Goal: Navigation & Orientation: Find specific page/section

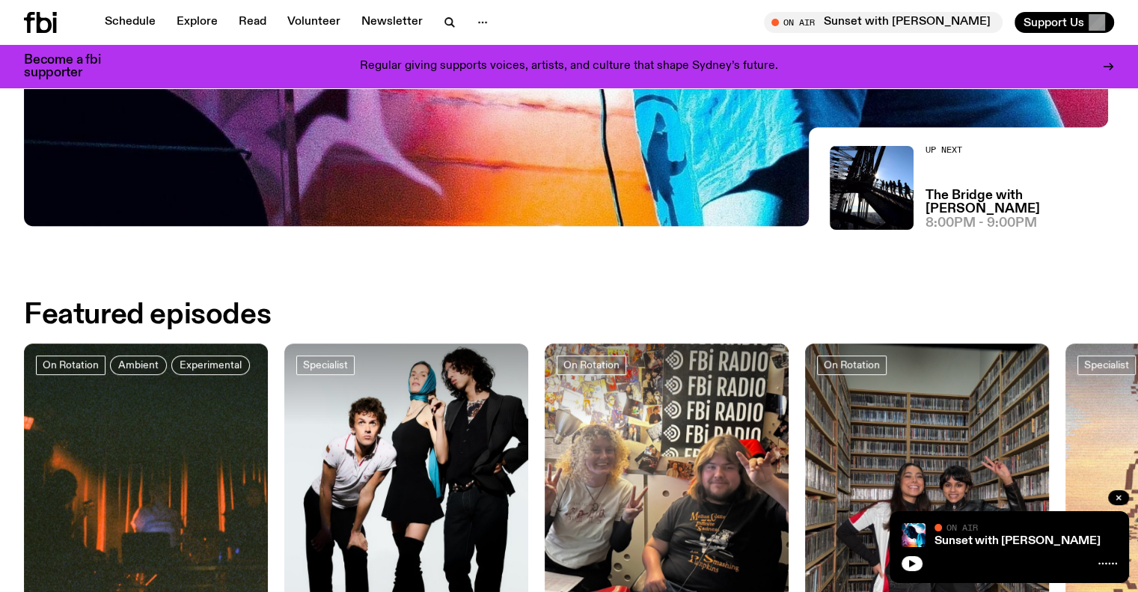
scroll to position [738, 0]
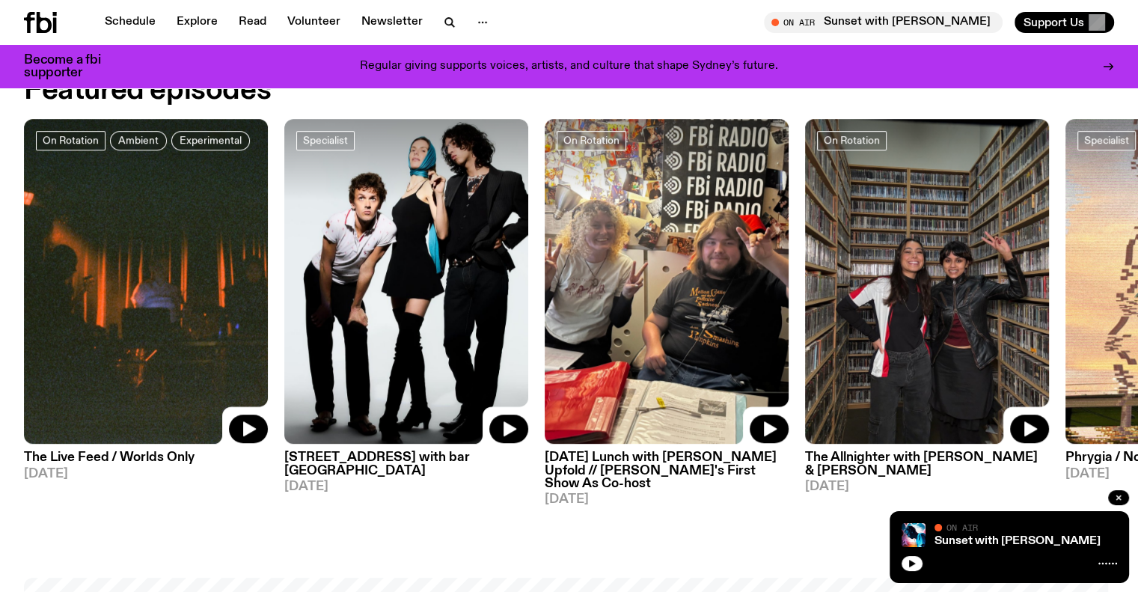
click at [898, 331] on img at bounding box center [927, 281] width 244 height 325
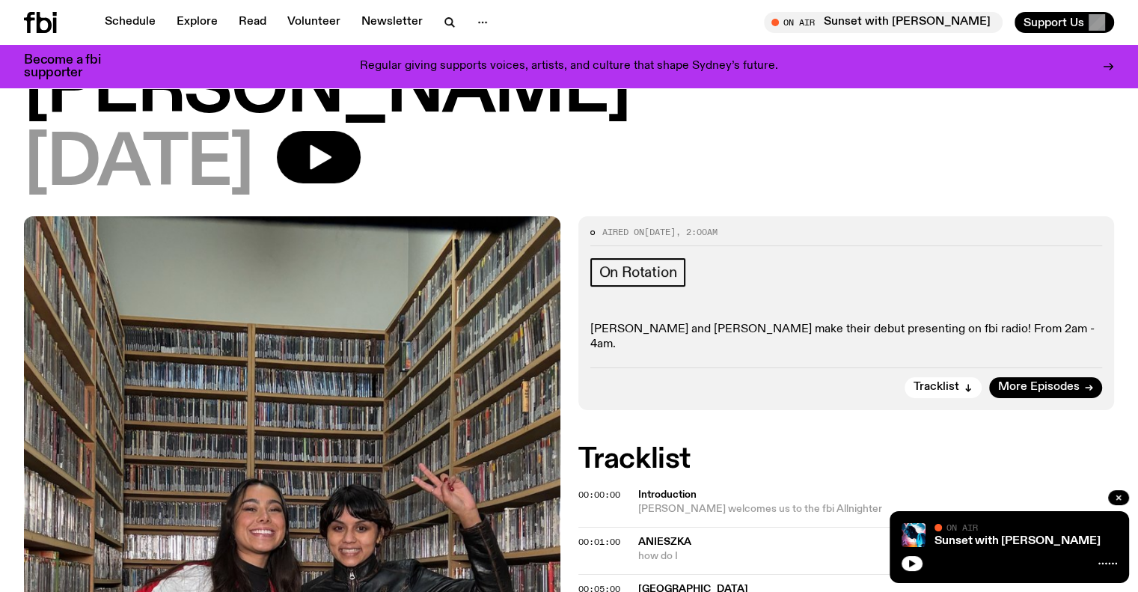
scroll to position [213, 0]
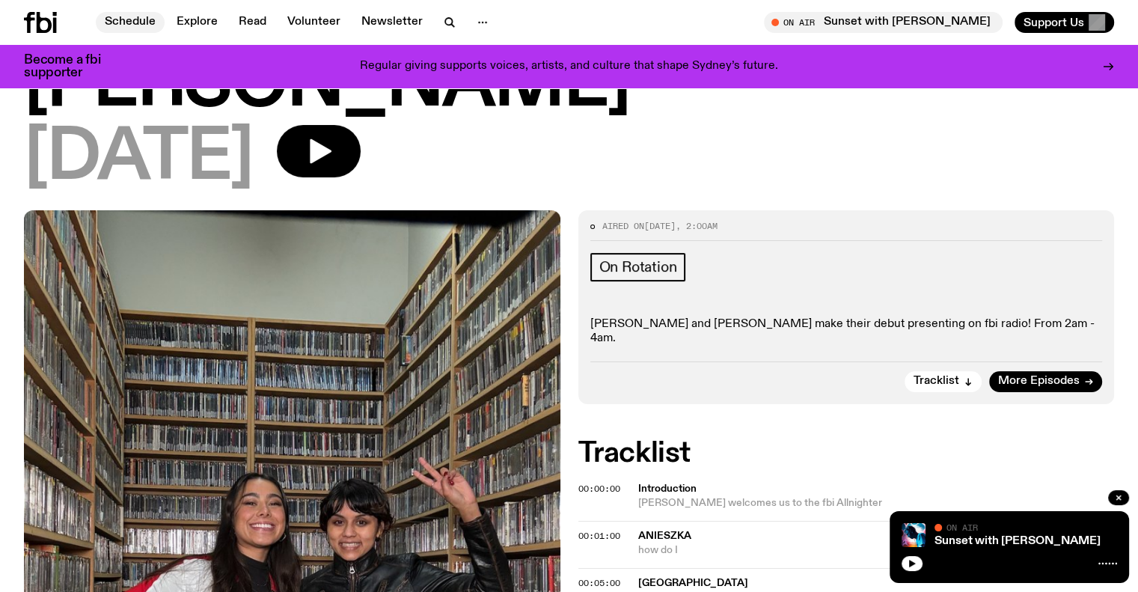
click at [129, 20] on link "Schedule" at bounding box center [130, 22] width 69 height 21
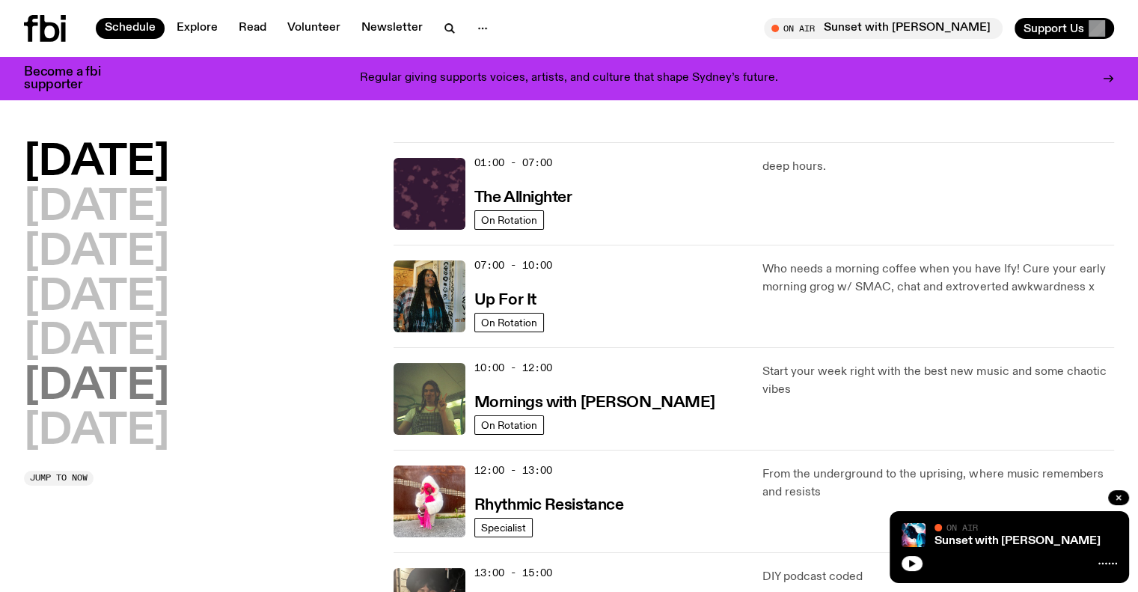
click at [79, 384] on h2 "[DATE]" at bounding box center [96, 387] width 145 height 42
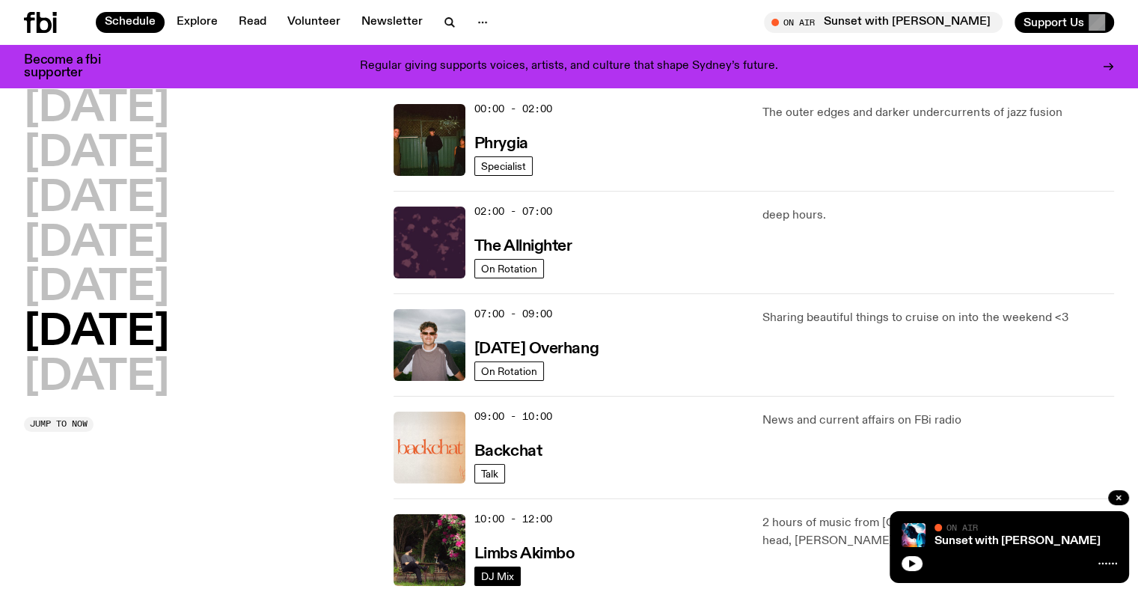
scroll to position [341, 0]
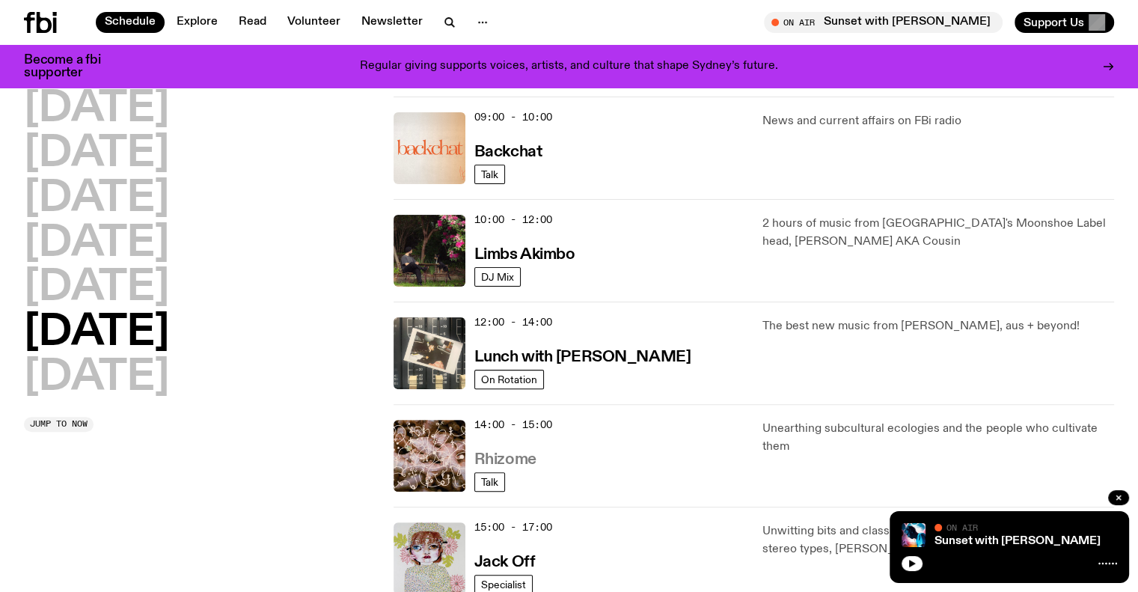
click at [515, 461] on h3 "Rhizome" at bounding box center [505, 460] width 62 height 16
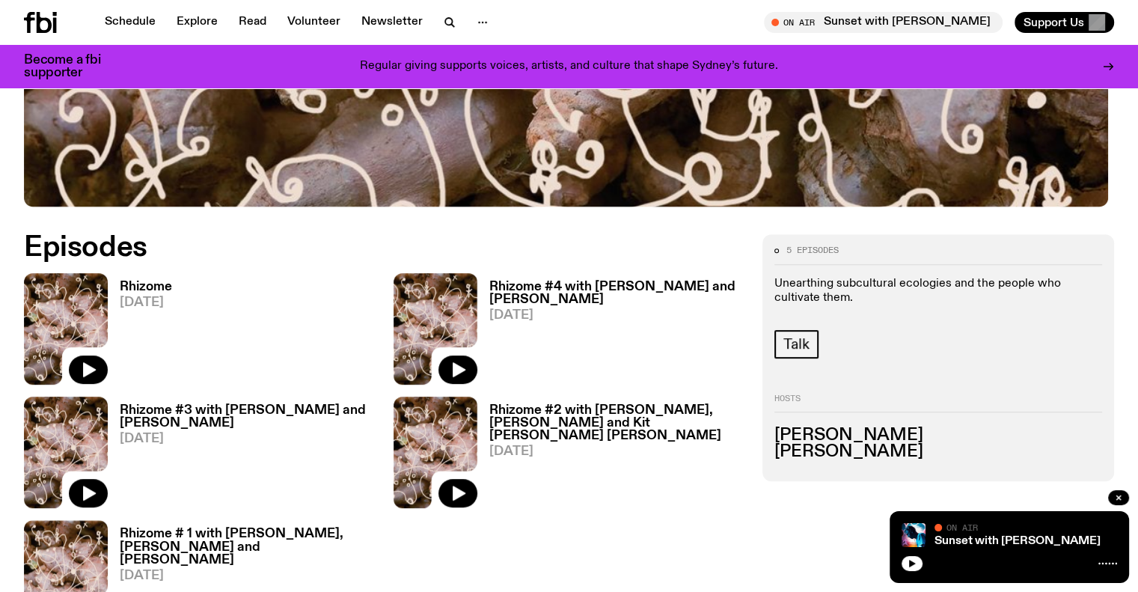
scroll to position [662, 0]
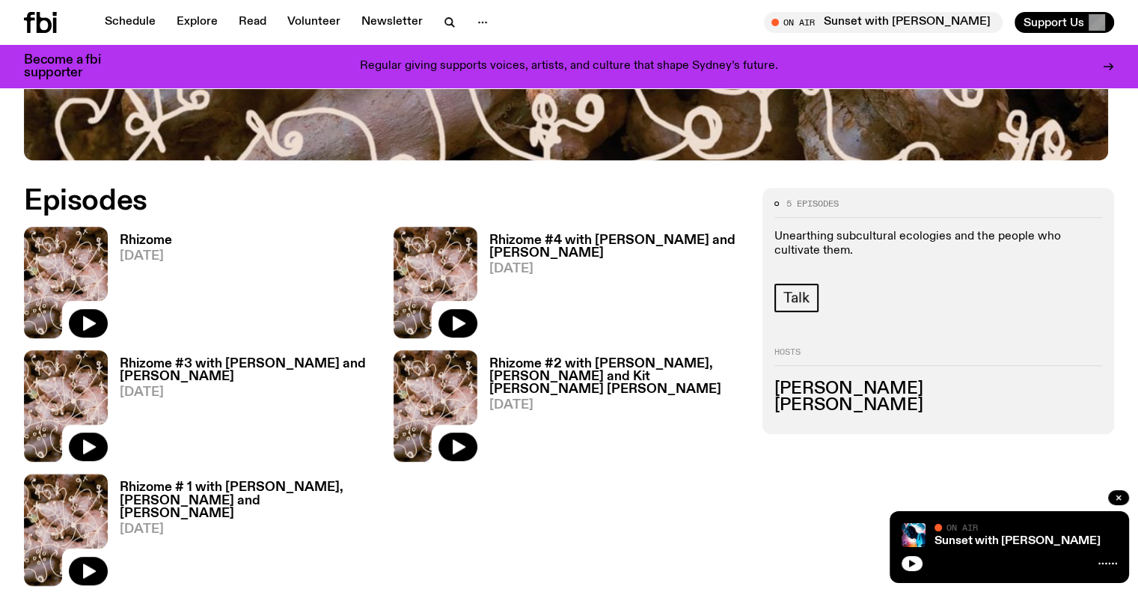
click at [153, 234] on h3 "Rhizome" at bounding box center [146, 240] width 52 height 13
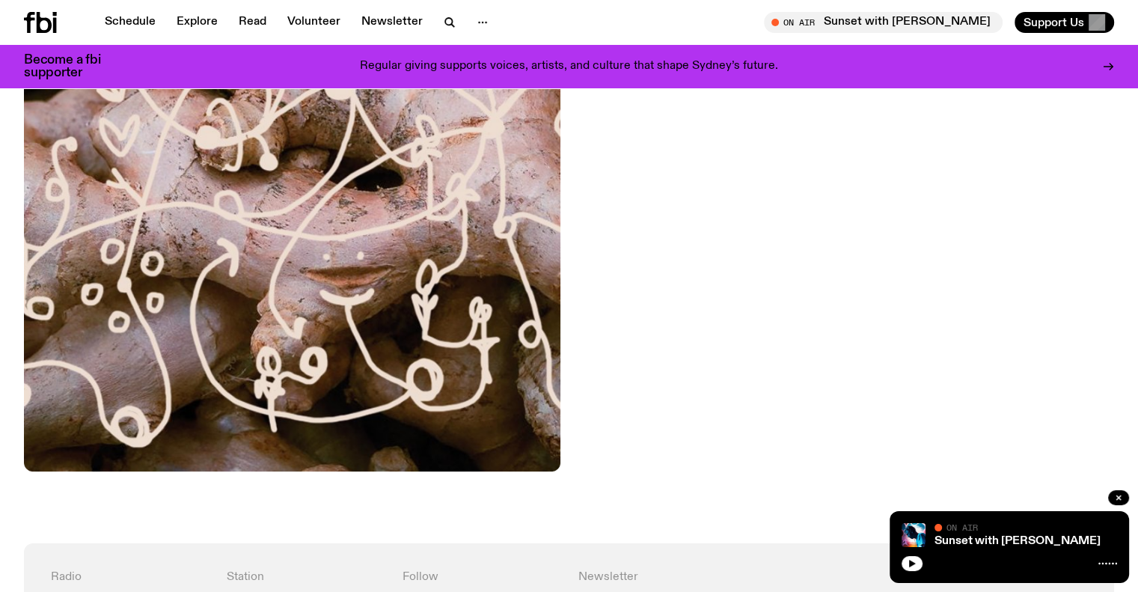
scroll to position [585, 0]
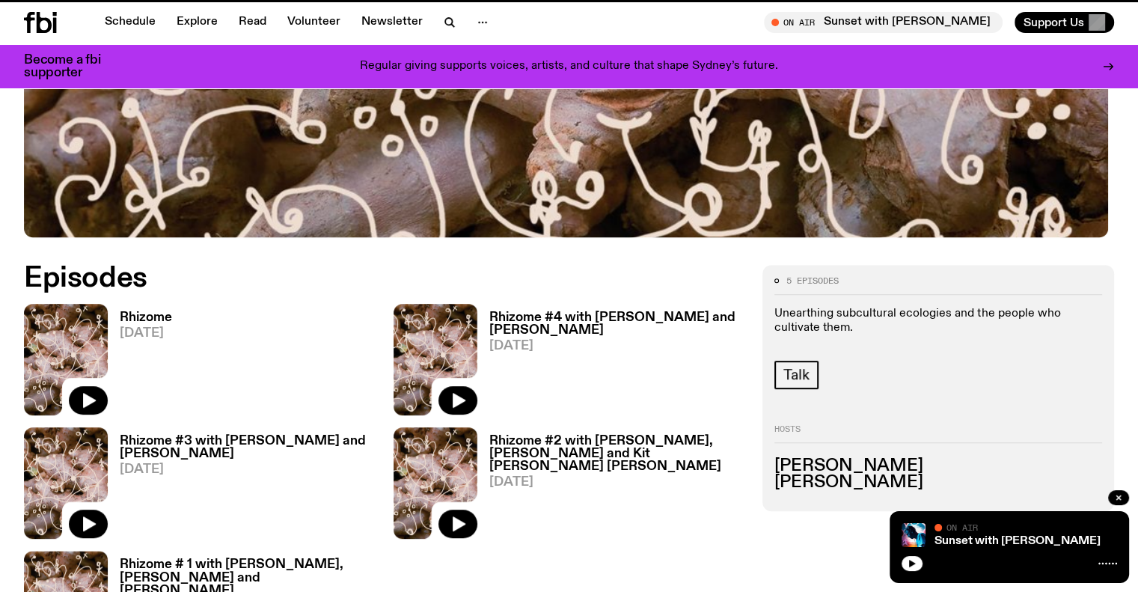
scroll to position [662, 0]
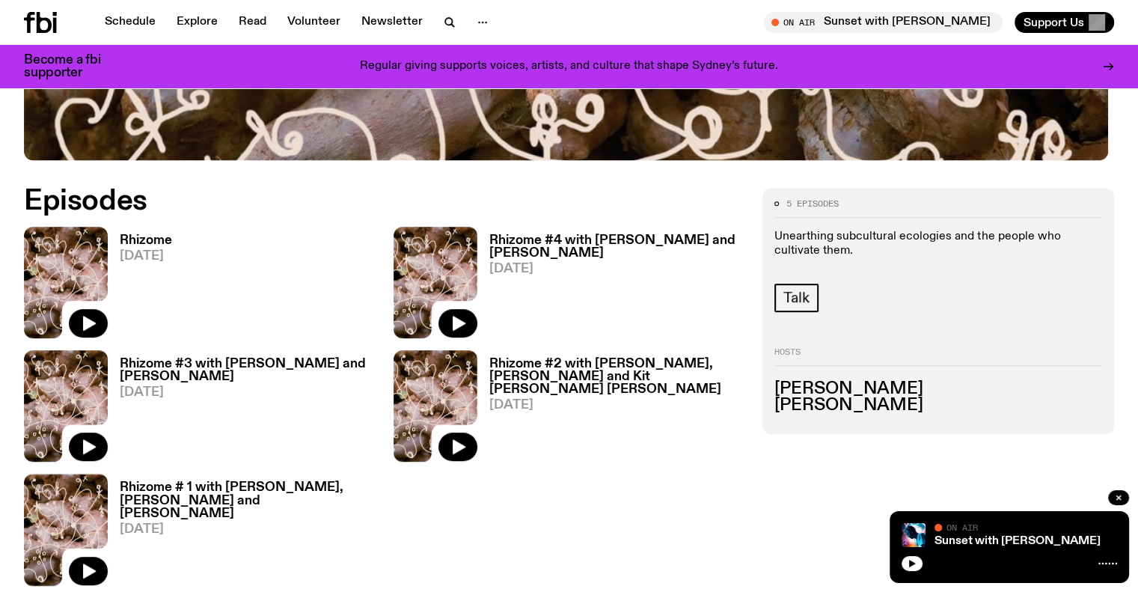
click at [489, 260] on h3 "Rhizome #4 with [PERSON_NAME] and [PERSON_NAME]" at bounding box center [617, 246] width 256 height 25
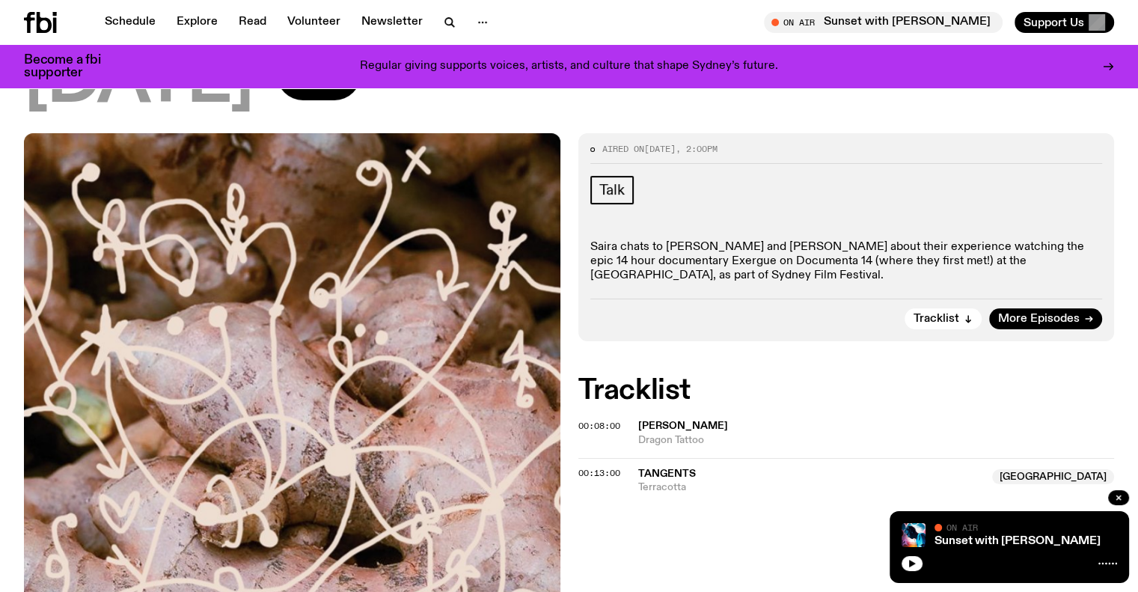
scroll to position [289, 0]
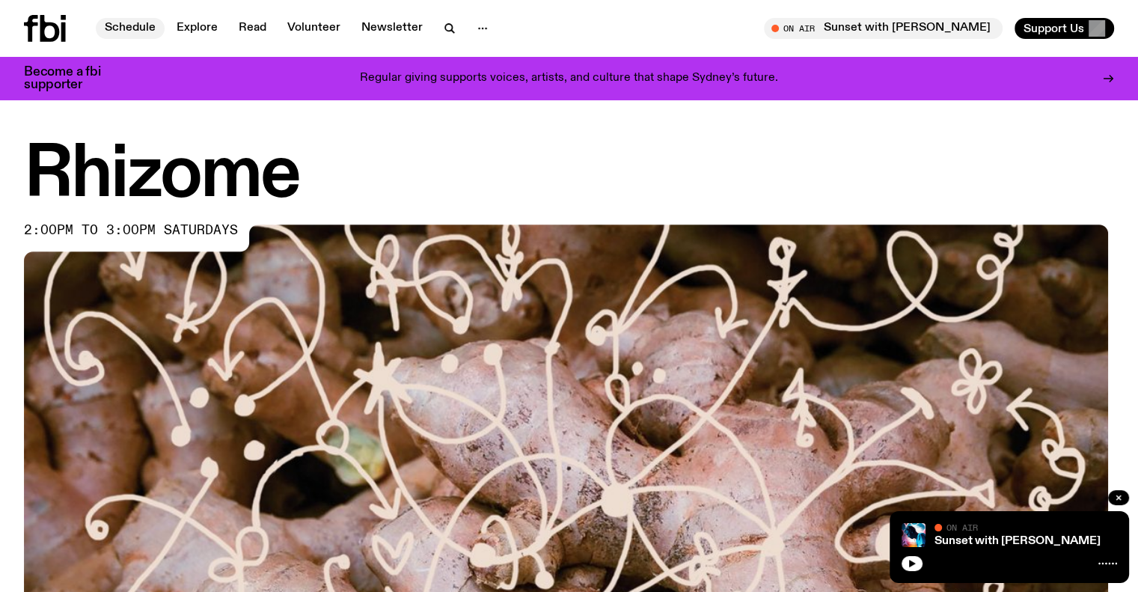
click at [113, 22] on link "Schedule" at bounding box center [130, 28] width 69 height 21
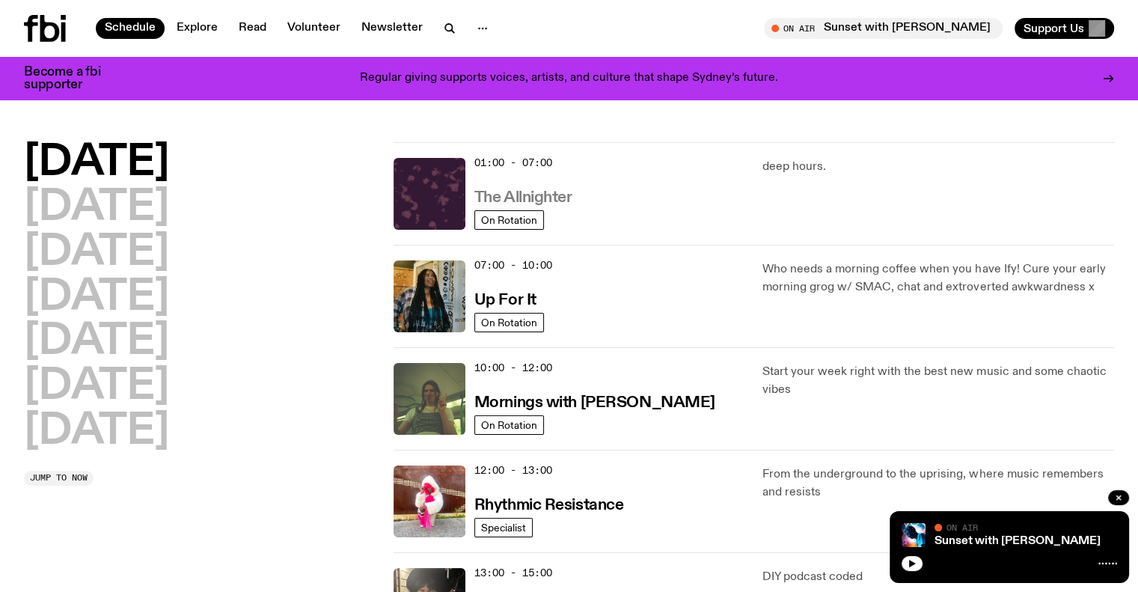
click at [538, 191] on h3 "The Allnighter" at bounding box center [523, 198] width 98 height 16
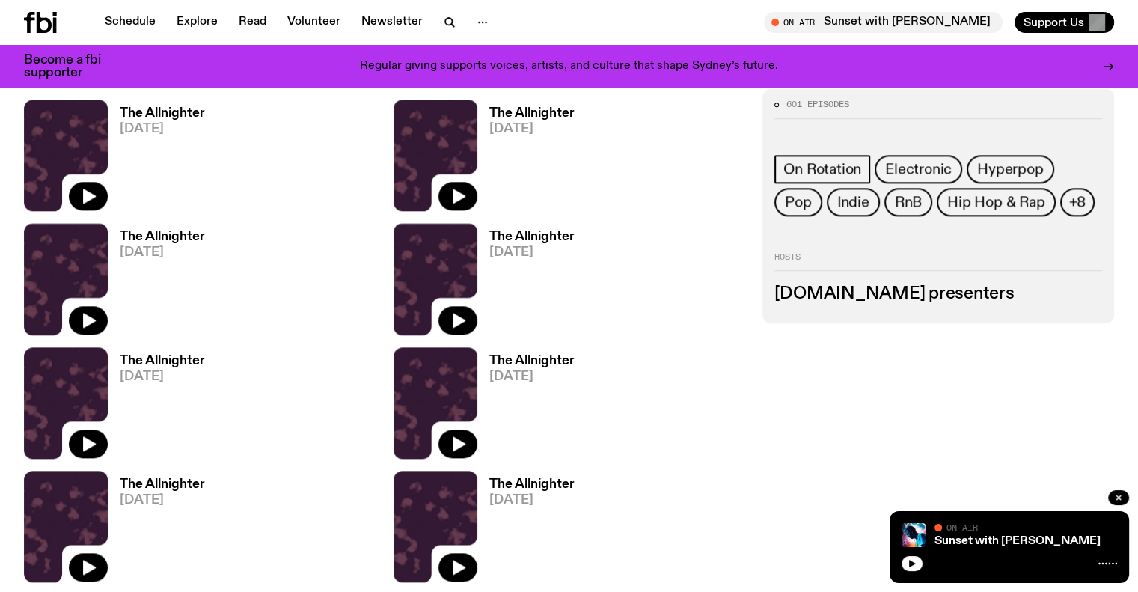
scroll to position [1859, 0]
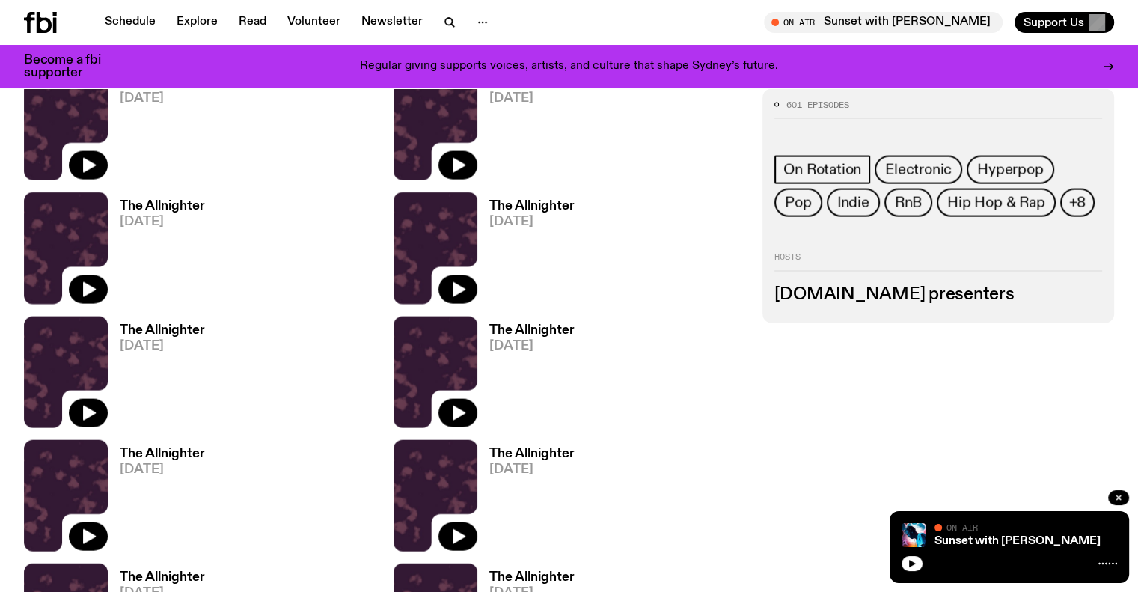
scroll to position [3206, 0]
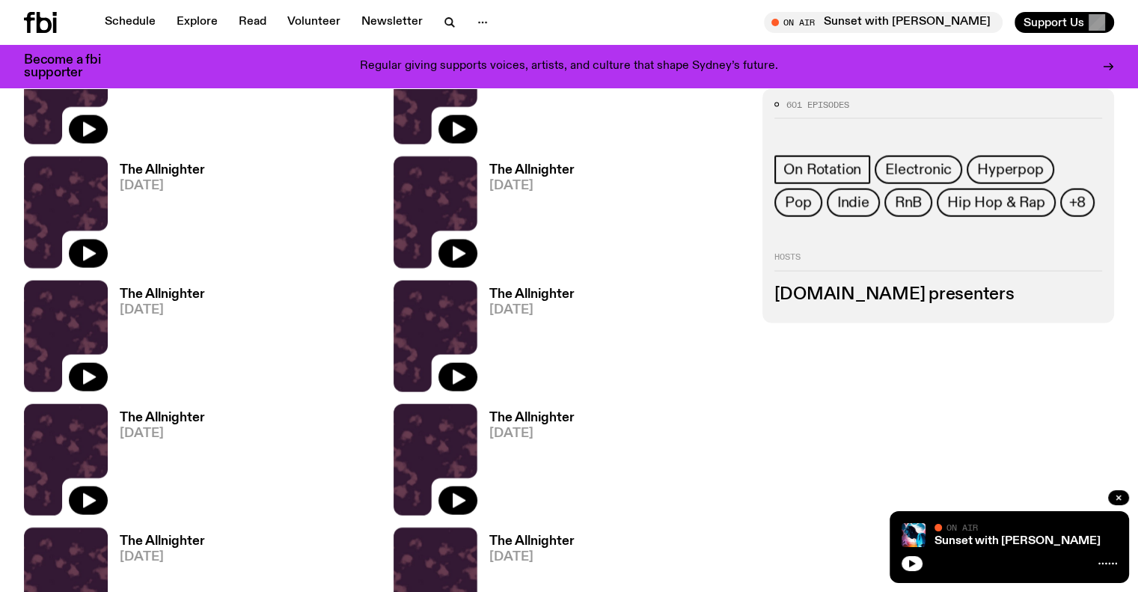
click at [46, 15] on icon at bounding box center [40, 22] width 33 height 21
